Goal: Use online tool/utility: Utilize a website feature to perform a specific function

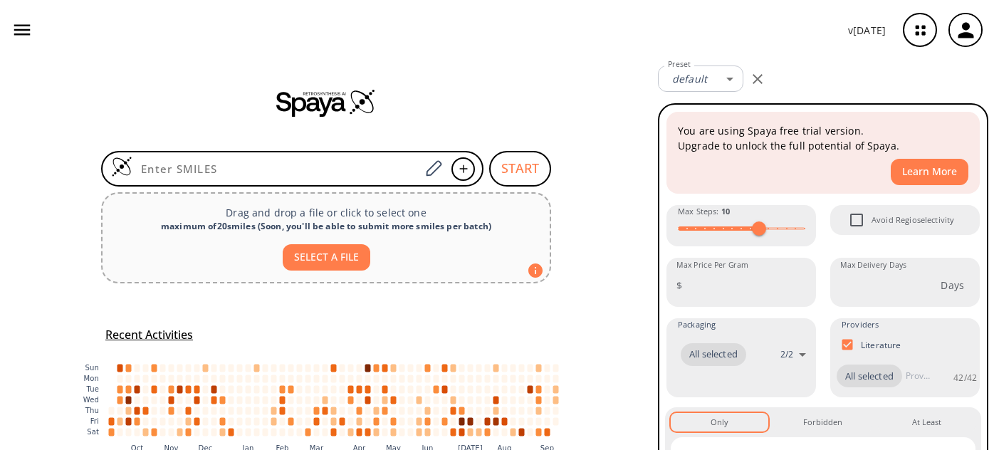
type input "CC1=CC(Br)=CN2C1=NC(CC)=C2NC"
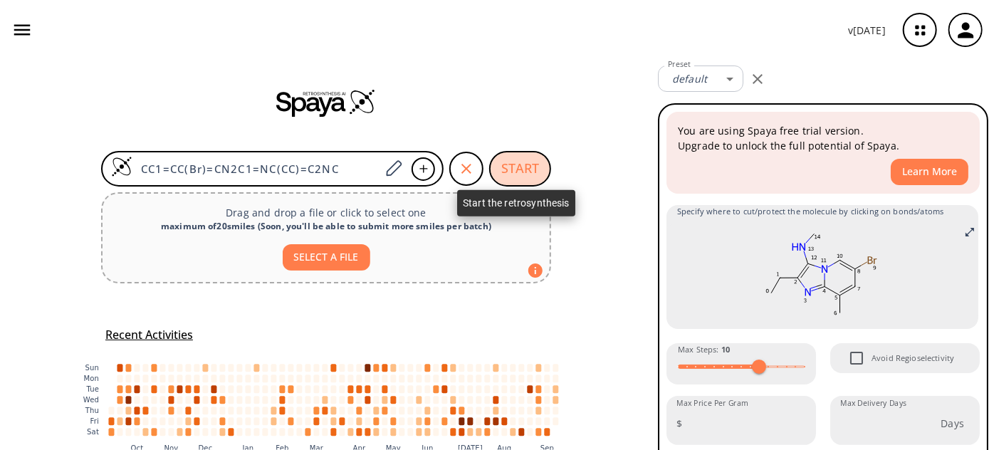
click at [508, 161] on button "START" at bounding box center [520, 169] width 62 height 36
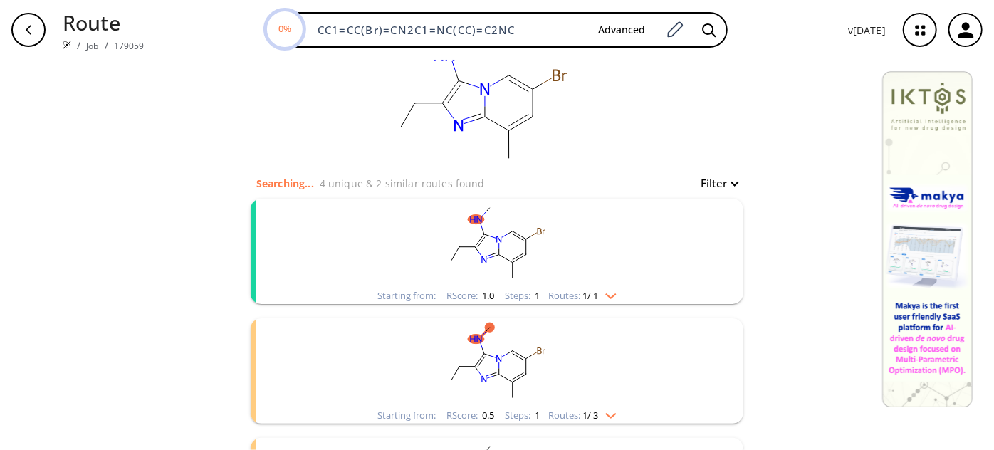
scroll to position [64, 0]
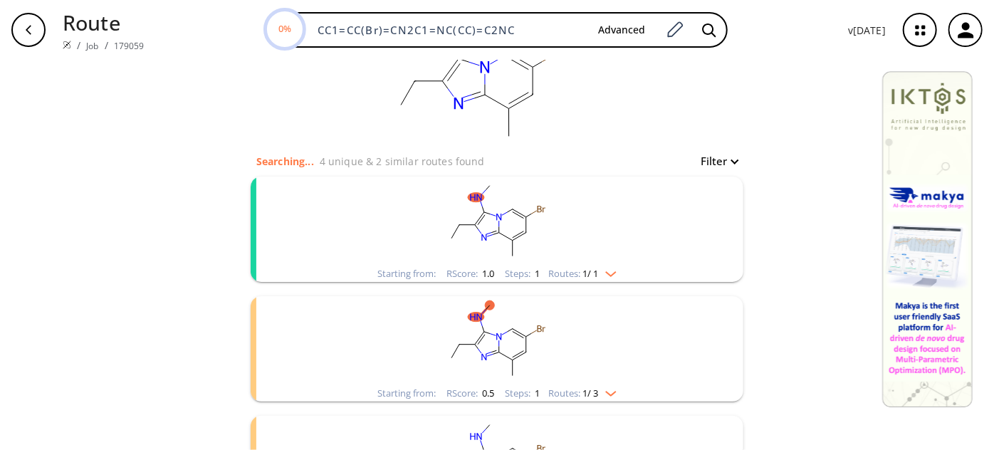
click at [569, 242] on rect "clusters" at bounding box center [497, 221] width 370 height 89
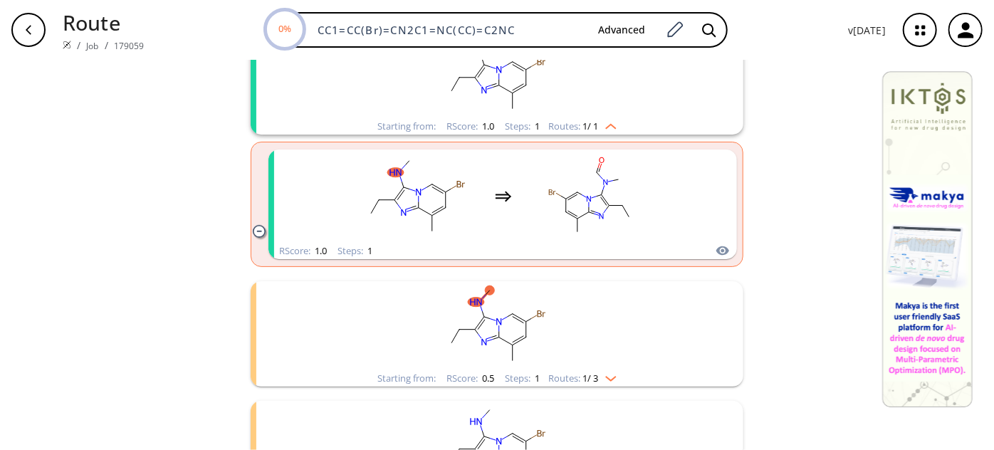
scroll to position [194, 0]
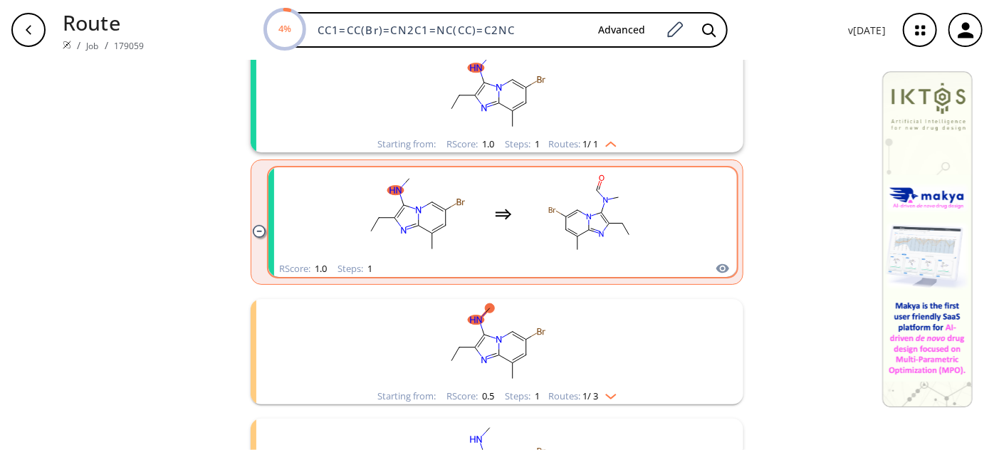
click at [495, 221] on icon "clusters" at bounding box center [503, 214] width 17 height 17
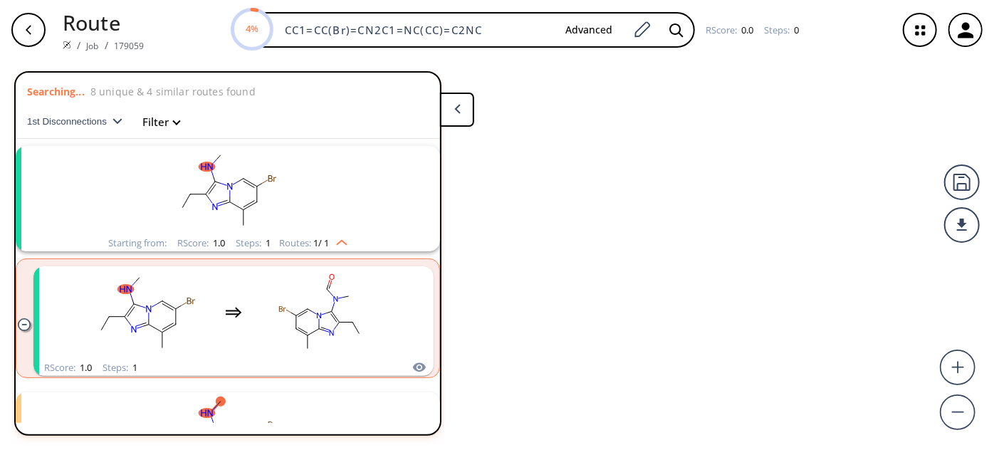
scroll to position [31, 0]
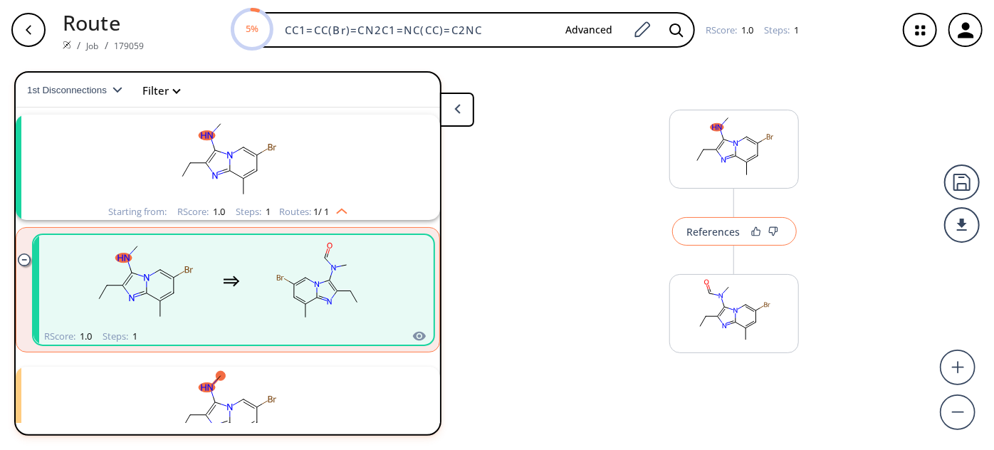
click at [705, 231] on div "References" at bounding box center [713, 231] width 53 height 9
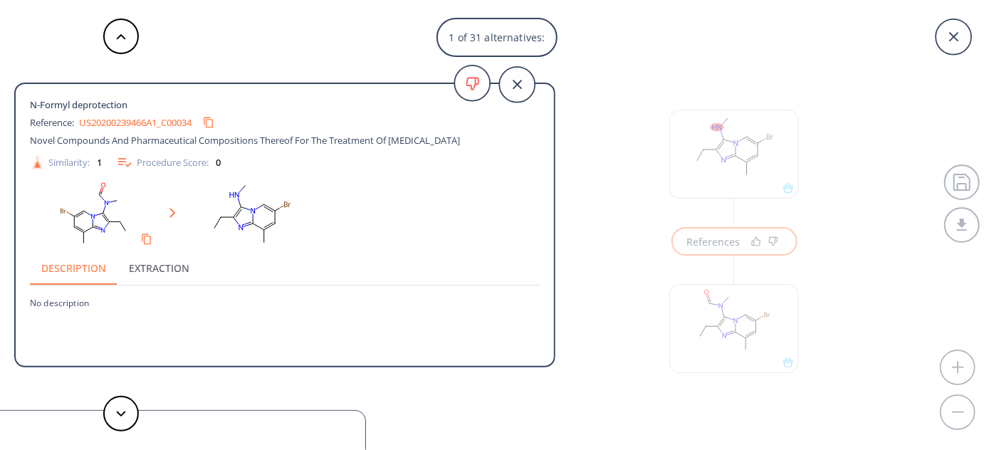
click at [139, 124] on link "US20200239466A1_C00034" at bounding box center [135, 122] width 112 height 9
click at [130, 413] on button at bounding box center [121, 414] width 36 height 36
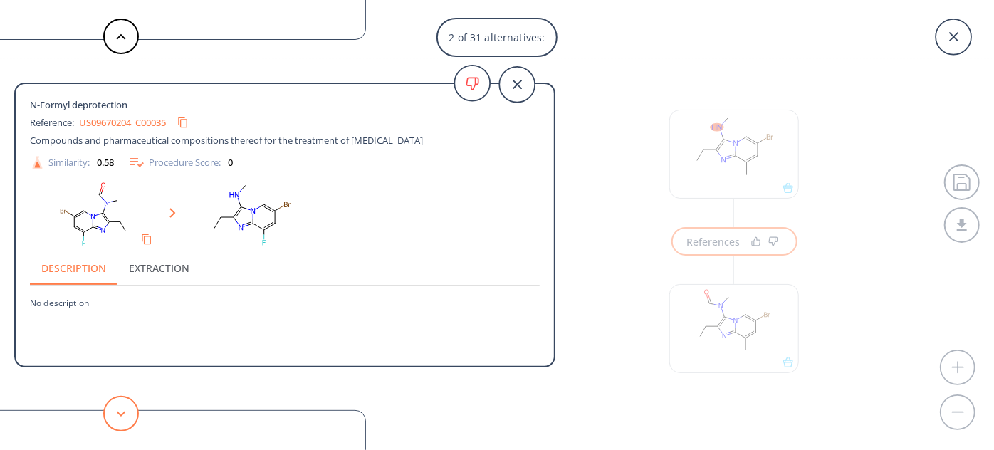
click at [130, 413] on button at bounding box center [121, 414] width 36 height 36
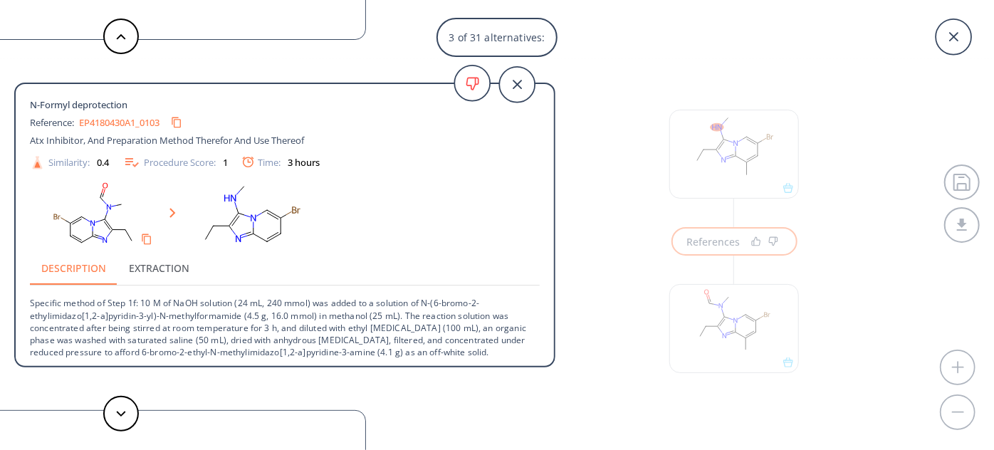
scroll to position [1, 0]
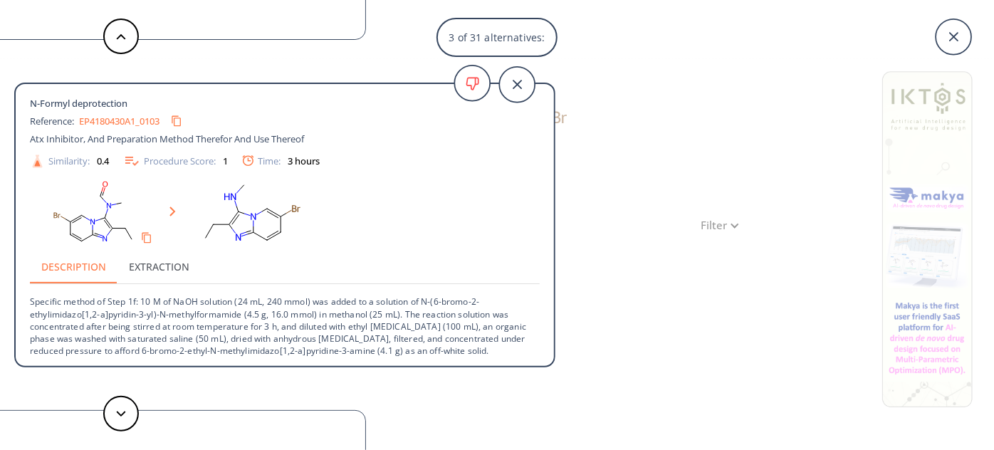
click at [679, 100] on div "3 of 31 alternatives: N-Formyl deprotection Reference: US20200239466A1_C00034 N…" at bounding box center [497, 225] width 994 height 450
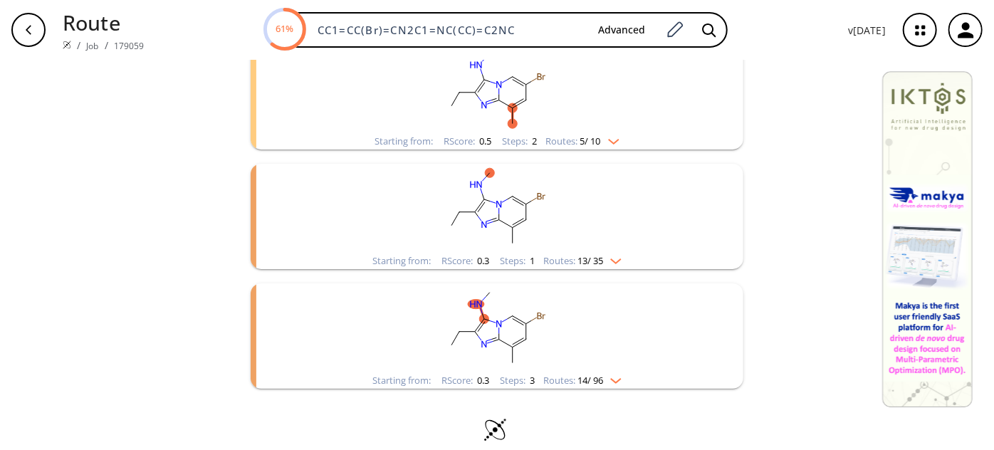
scroll to position [571, 0]
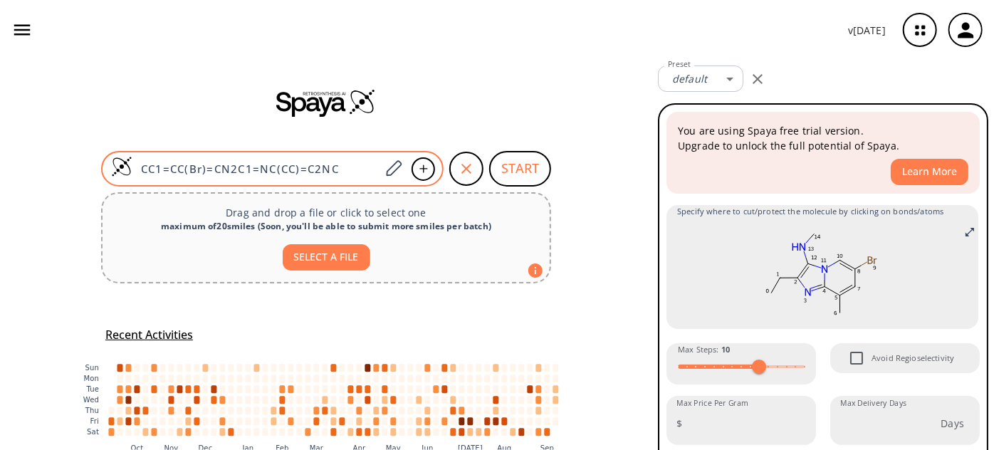
click at [345, 160] on div "CC1=CC(Br)=CN2C1=NC(CC)=C2NC" at bounding box center [272, 169] width 342 height 36
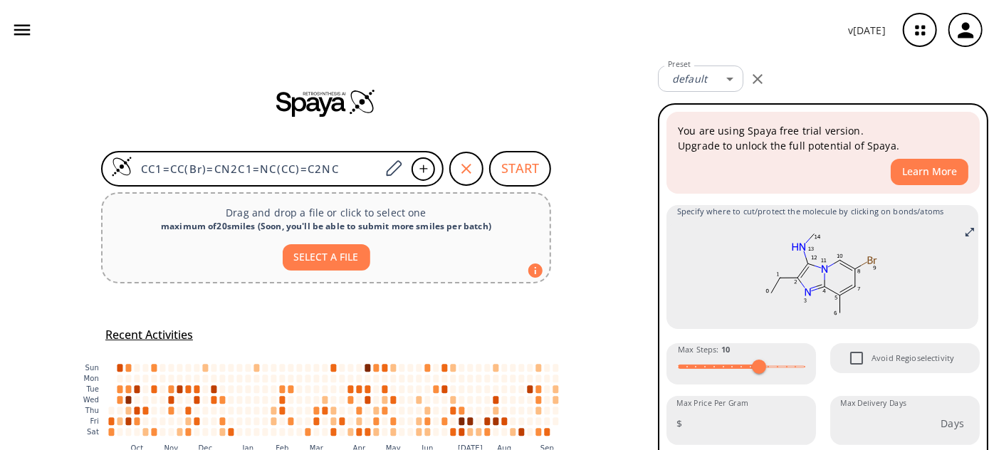
drag, startPoint x: 341, startPoint y: 163, endPoint x: 49, endPoint y: 169, distance: 291.9
click at [49, 169] on div "CC1=CC(Br)=CN2C1=NC(CC)=C2NC START Drag and drop a file or click to select one …" at bounding box center [326, 291] width 652 height 462
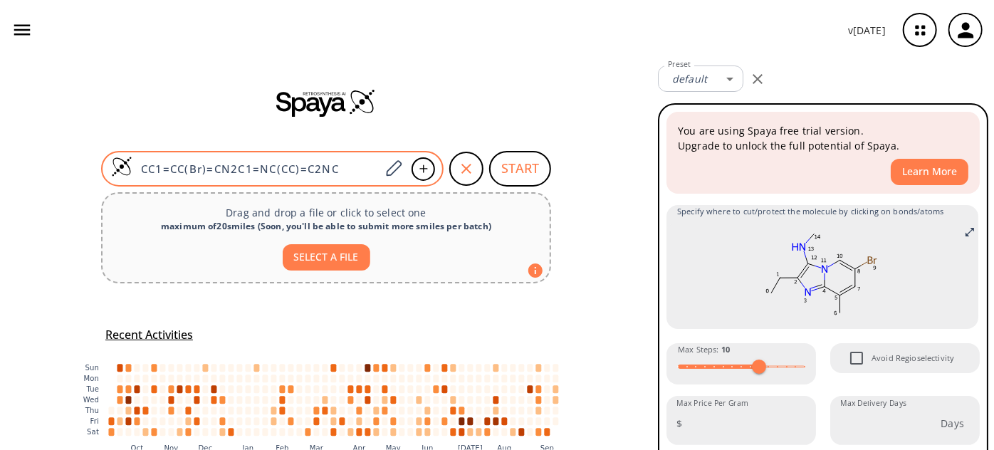
paste input "(C)C(OCC3=CC(Cl)=CC(Cl)=C3)=O"
type input "CC1=CC(Br)=CN2C1=NC(CC)=C2N(C)C(OCC3=CC(Cl)=CC(Cl)=C3)=O"
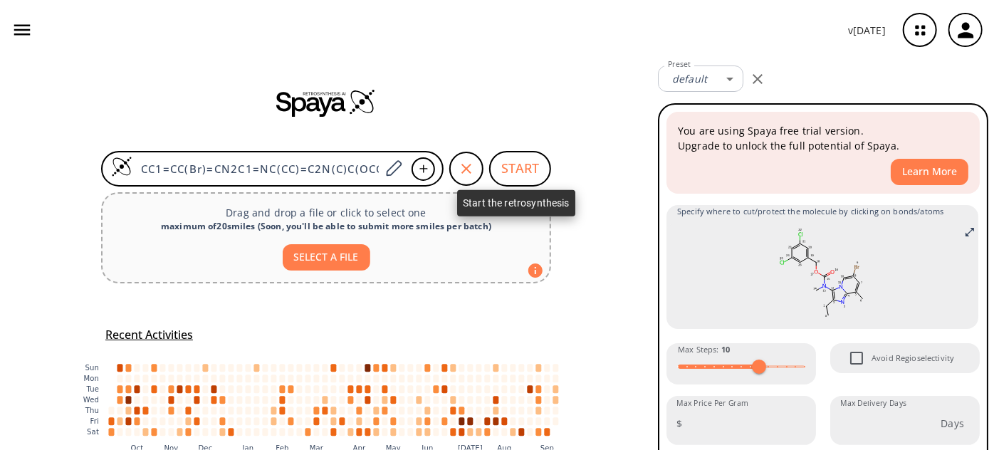
click at [544, 178] on span "START" at bounding box center [520, 169] width 62 height 36
click at [520, 164] on button "START" at bounding box center [520, 169] width 62 height 36
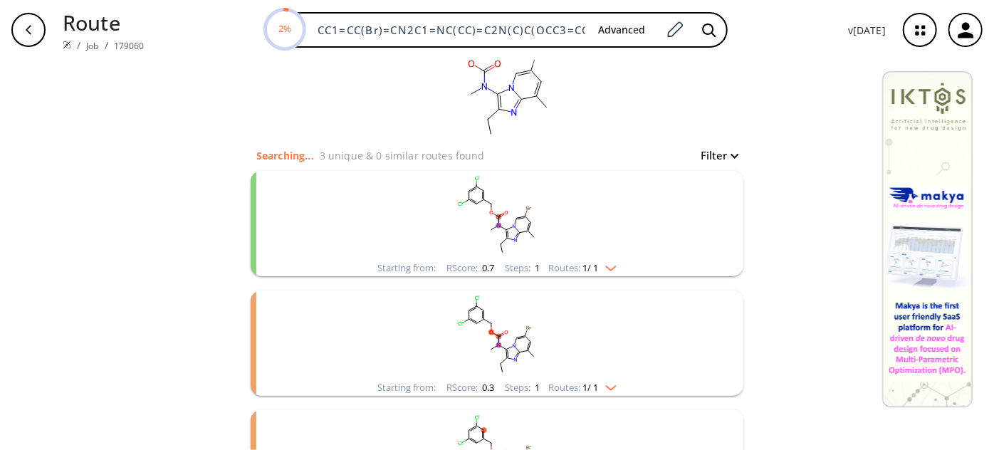
scroll to position [129, 0]
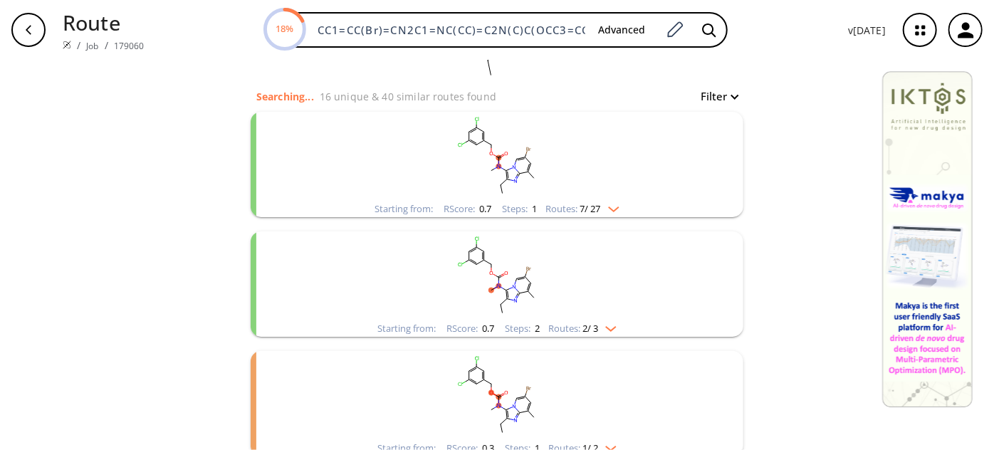
click at [500, 174] on rect "clusters" at bounding box center [497, 156] width 370 height 89
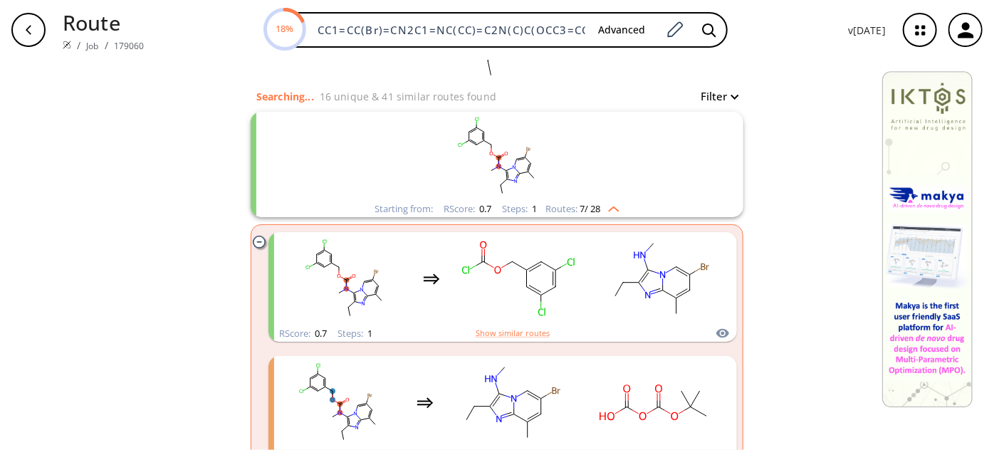
click at [483, 134] on rect "clusters" at bounding box center [497, 156] width 370 height 89
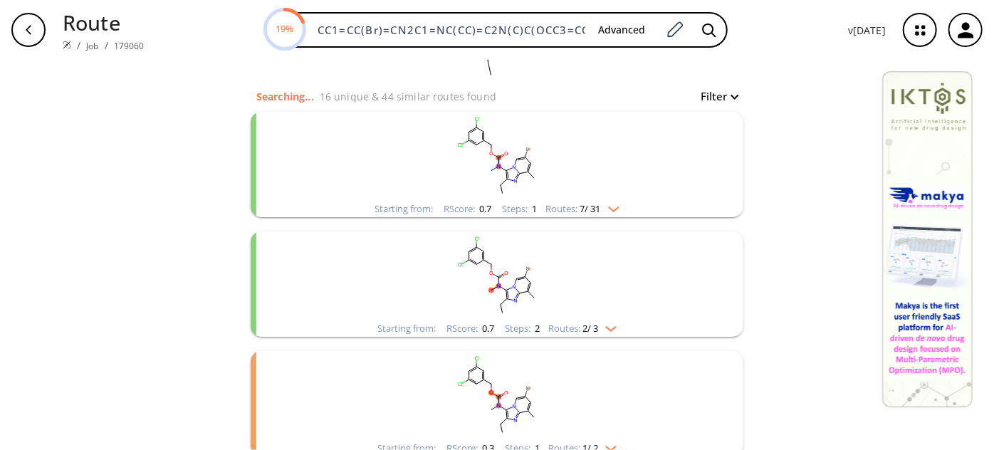
click at [485, 134] on rect "clusters" at bounding box center [497, 156] width 370 height 89
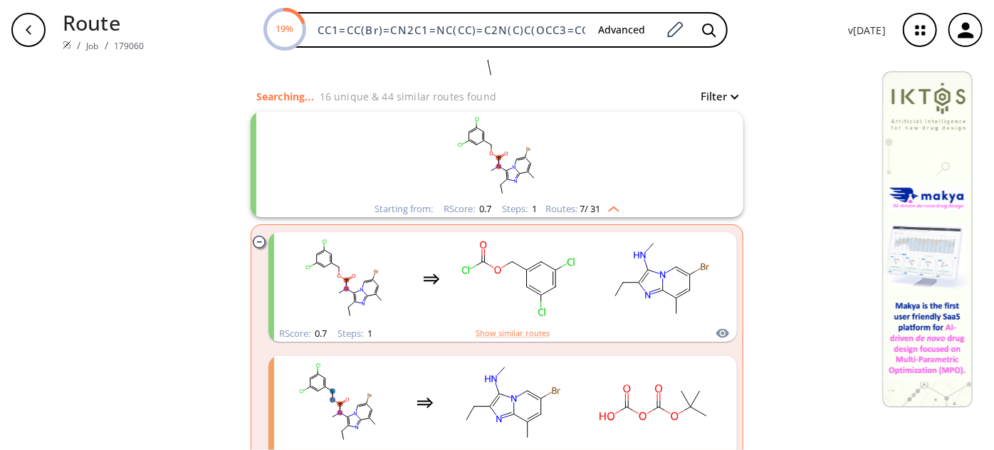
click at [485, 134] on rect "clusters" at bounding box center [497, 156] width 370 height 89
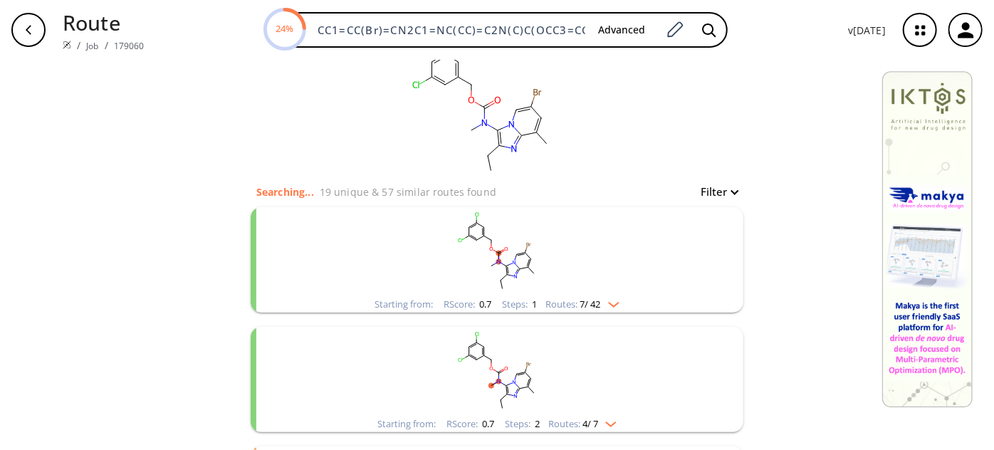
scroll to position [0, 0]
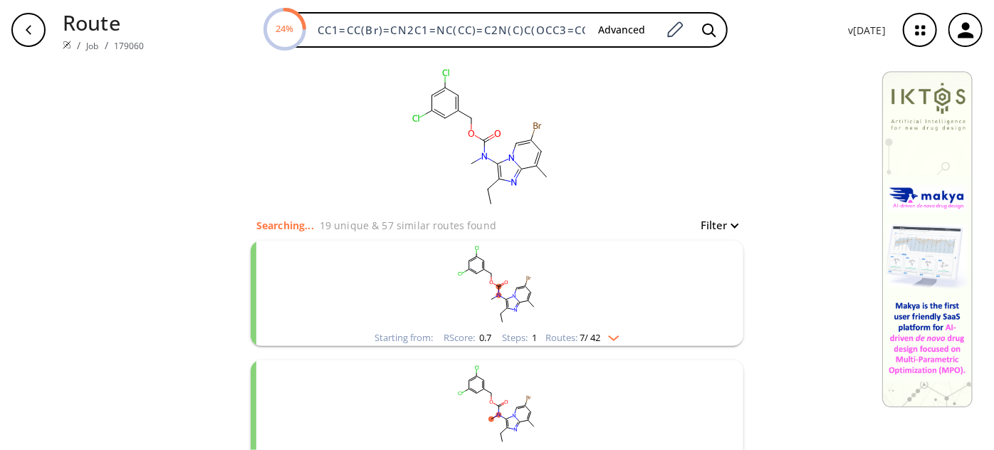
click at [484, 293] on rect "clusters" at bounding box center [497, 285] width 370 height 89
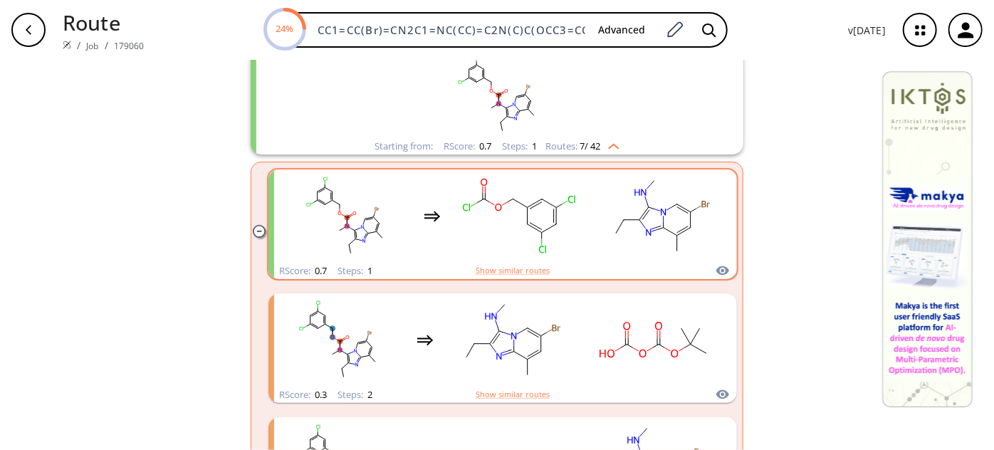
scroll to position [194, 0]
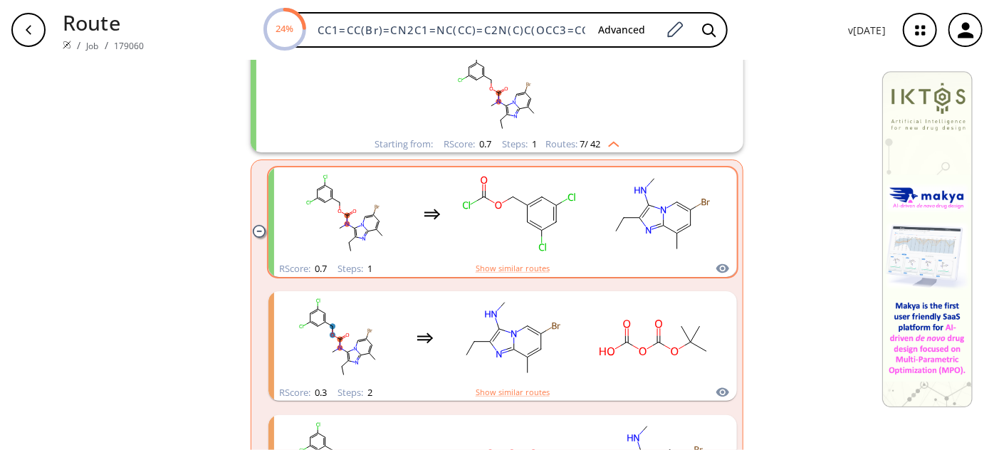
click at [537, 211] on rect "clusters" at bounding box center [519, 213] width 128 height 89
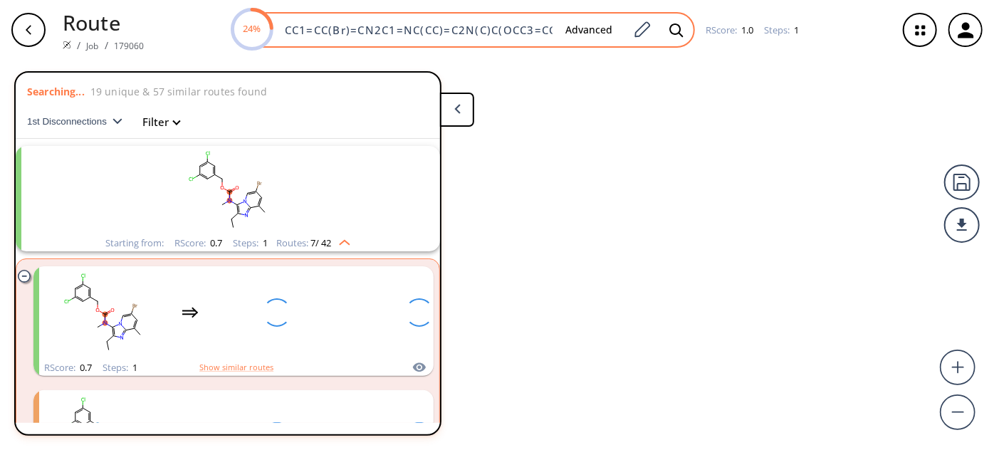
scroll to position [31, 0]
